Goal: Information Seeking & Learning: Understand process/instructions

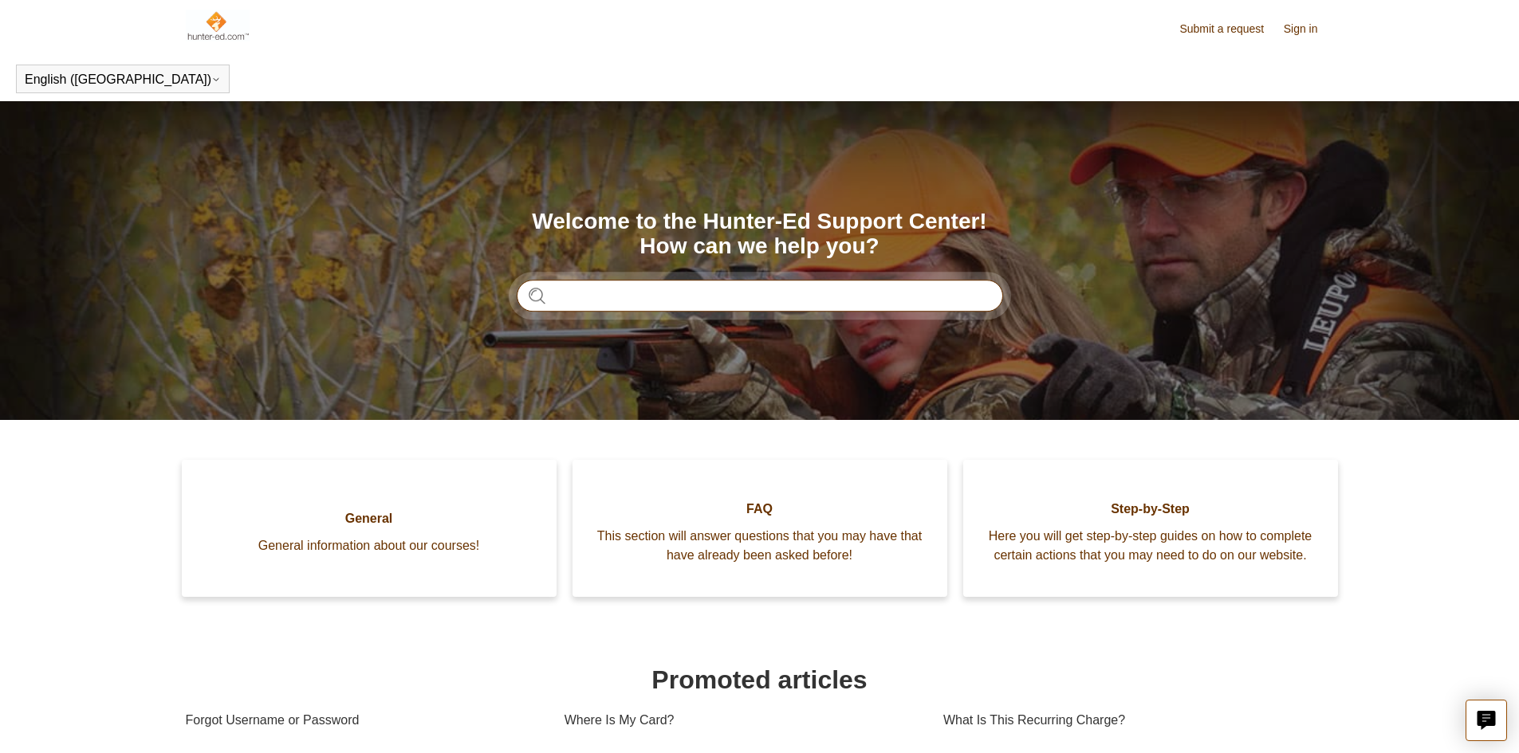
click at [614, 302] on input "Search" at bounding box center [760, 296] width 486 height 32
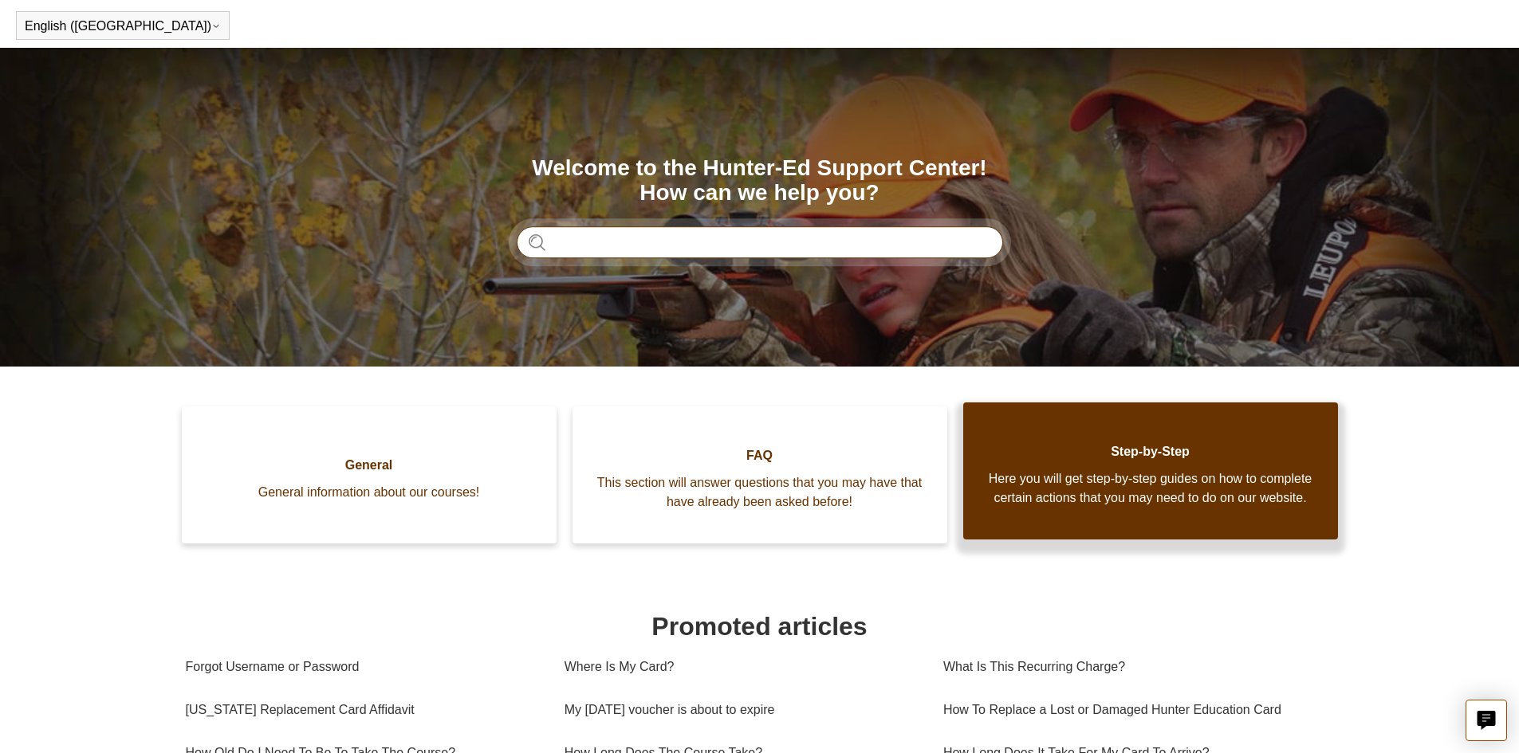
scroll to position [80, 0]
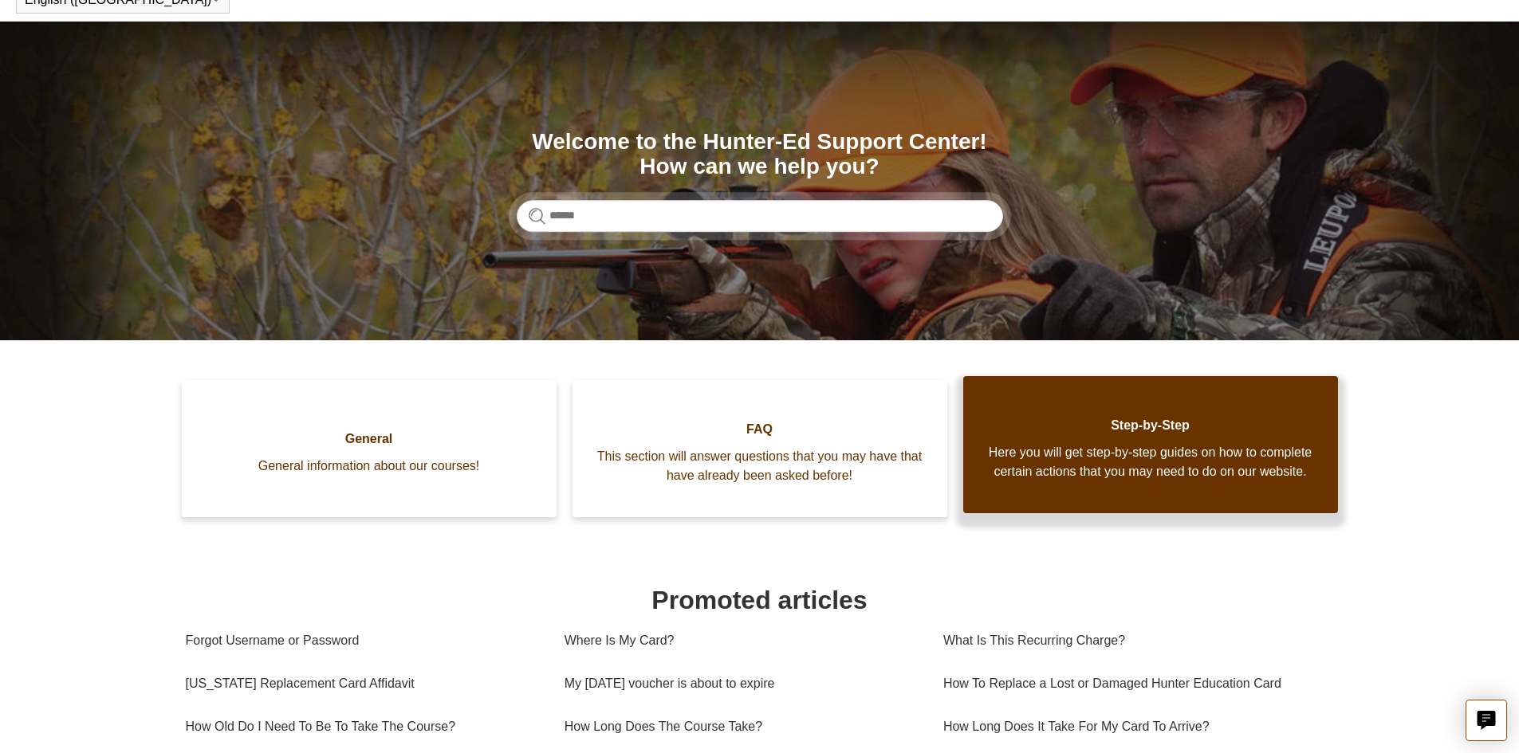
click at [1196, 481] on span "Here you will get step-by-step guides on how to complete certain actions that y…" at bounding box center [1150, 462] width 327 height 38
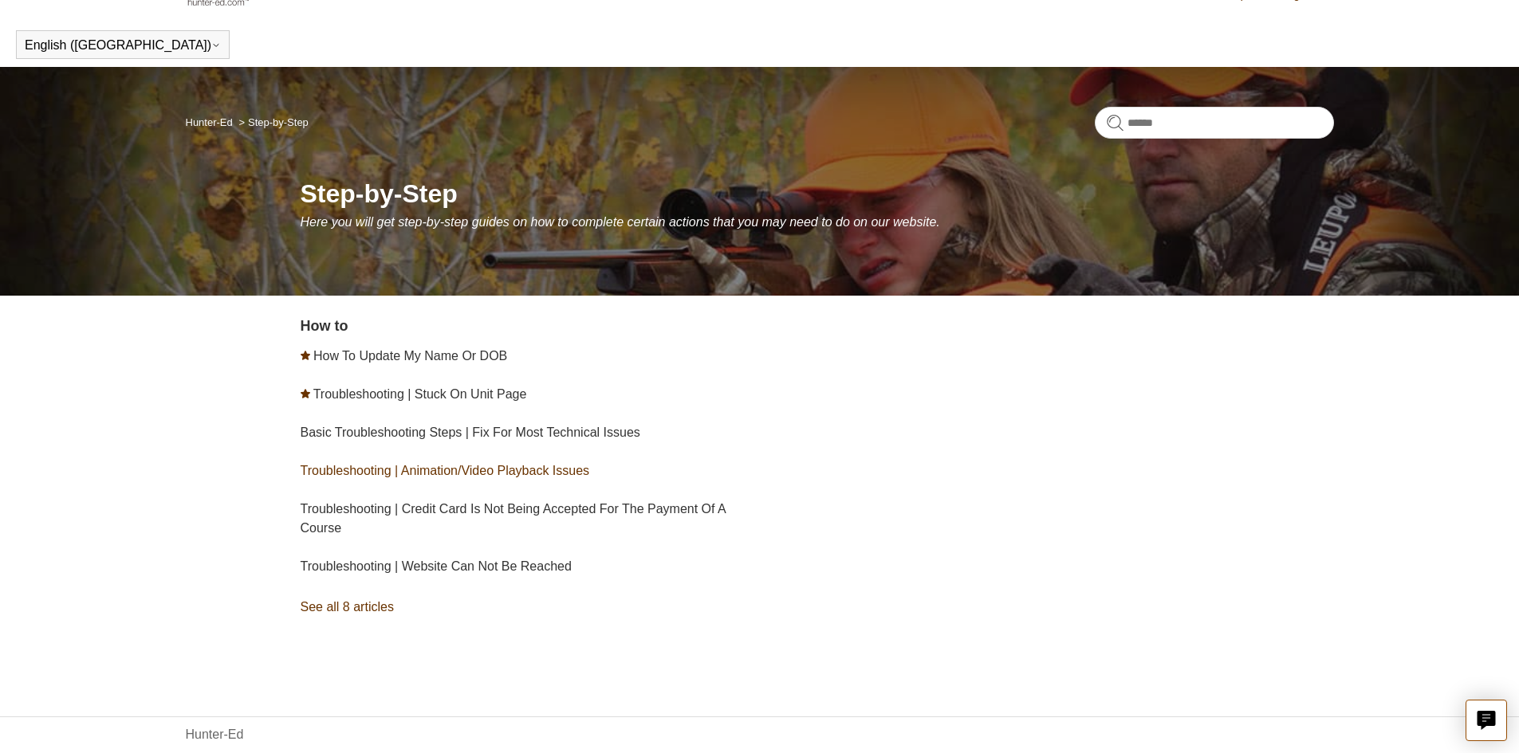
scroll to position [64, 0]
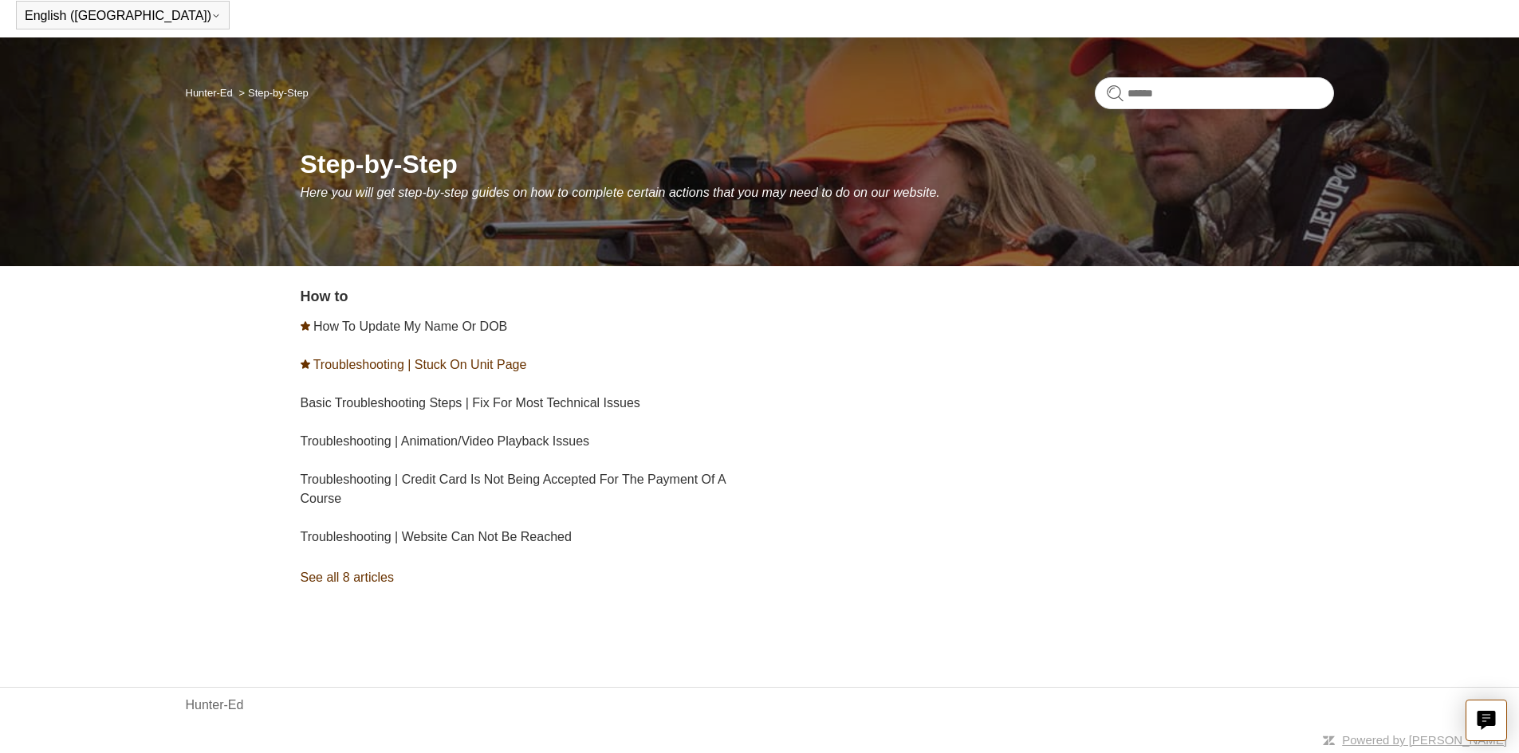
click at [473, 370] on link "Troubleshooting | Stuck On Unit Page" at bounding box center [420, 365] width 214 height 14
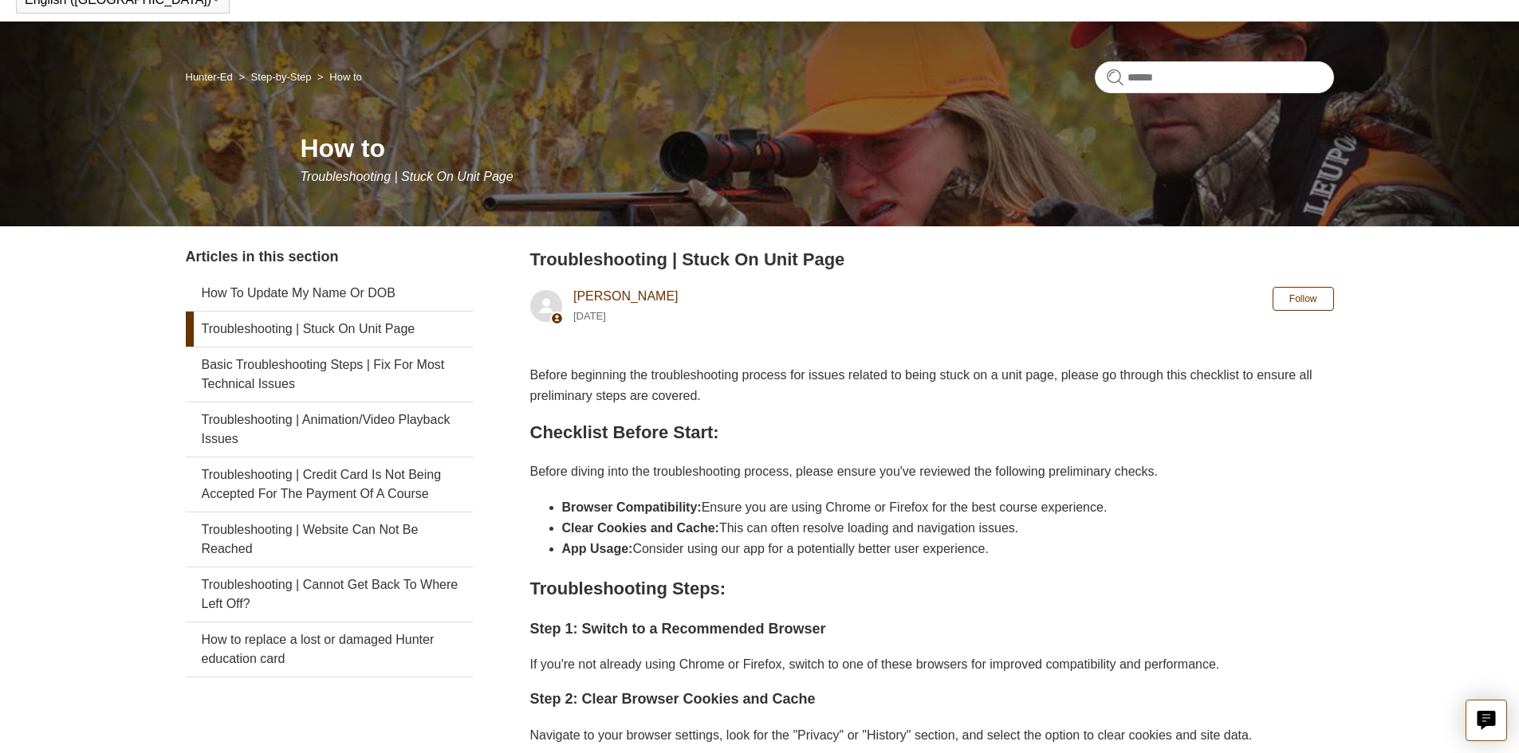
scroll to position [159, 0]
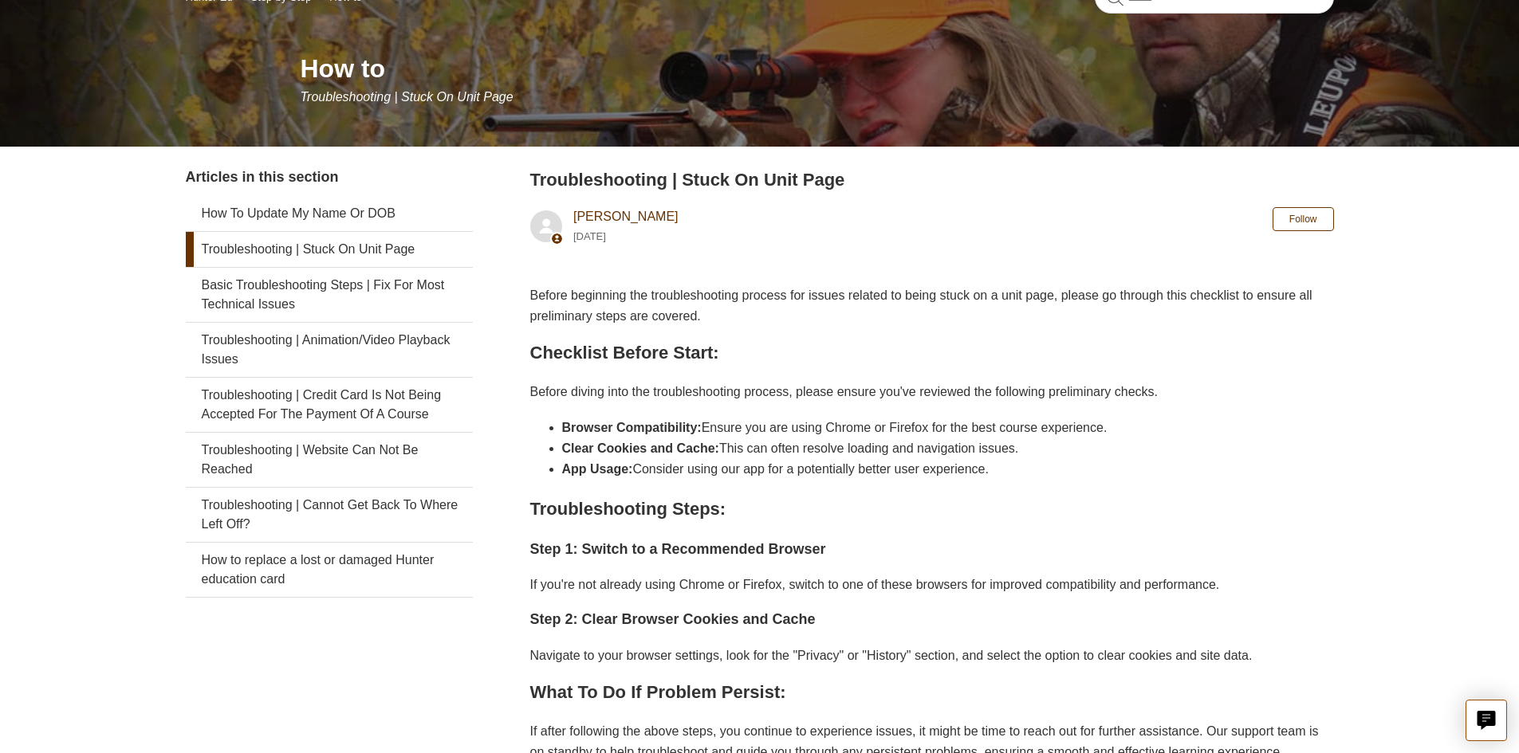
drag, startPoint x: 796, startPoint y: 408, endPoint x: 782, endPoint y: 380, distance: 31.0
click at [785, 387] on div "Before beginning the troubleshooting process for issues related to being stuck …" at bounding box center [931, 523] width 803 height 477
click at [791, 356] on h2 "Checklist Before Start:" at bounding box center [931, 353] width 803 height 28
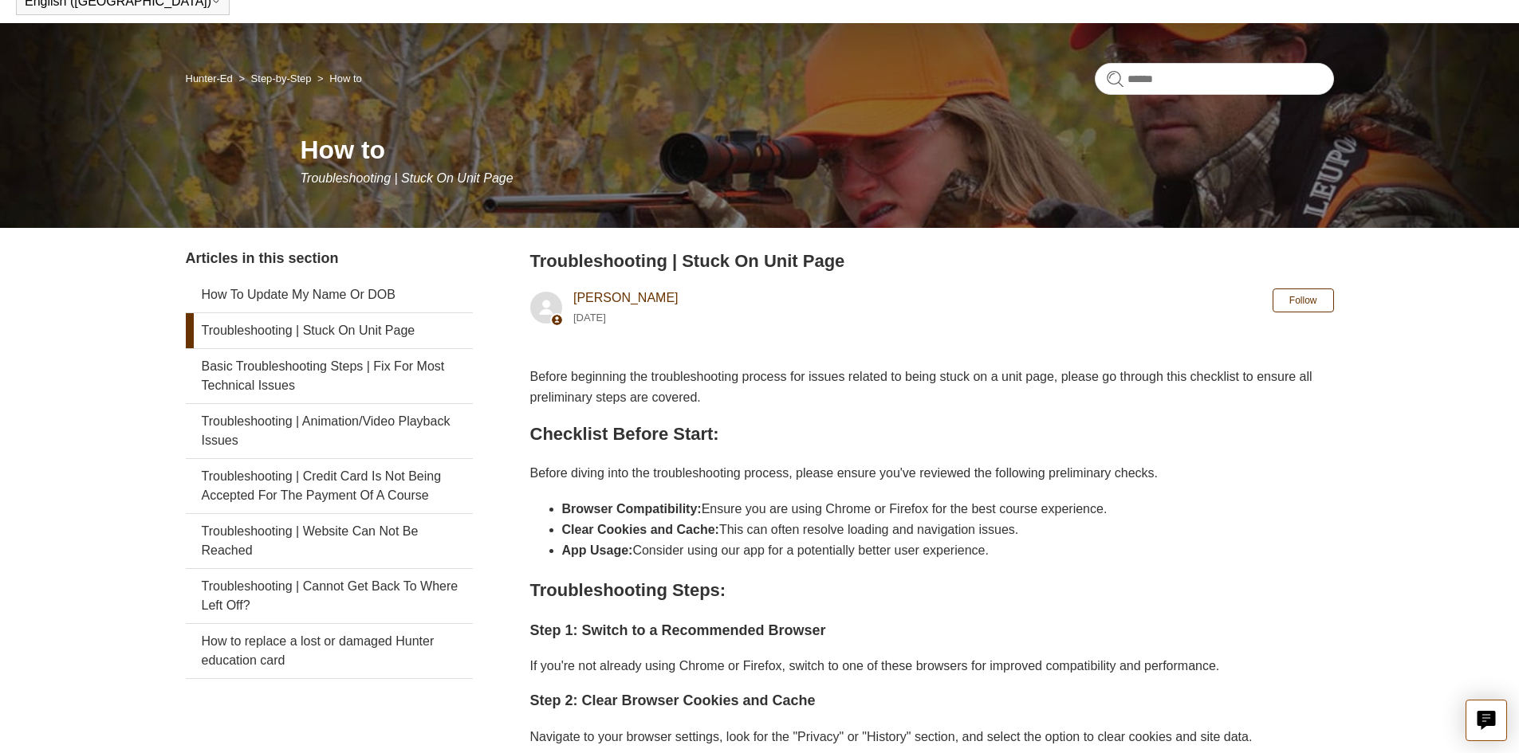
scroll to position [0, 0]
